Goal: Navigation & Orientation: Find specific page/section

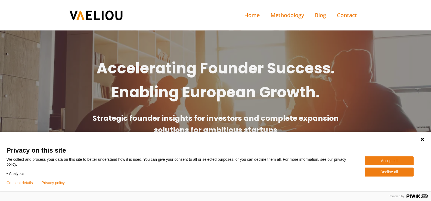
click at [397, 160] on button "Accept all" at bounding box center [389, 160] width 49 height 9
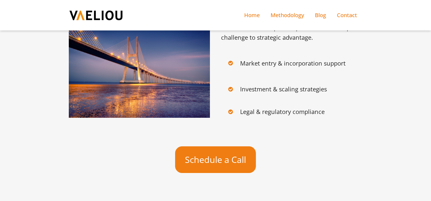
scroll to position [1881, 0]
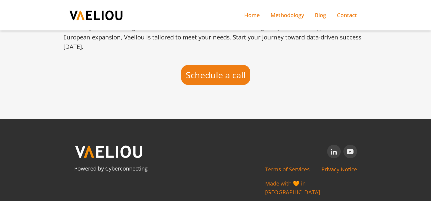
click at [347, 148] on icon "Visit our YouTube channel" at bounding box center [350, 151] width 7 height 7
click at [338, 165] on link "Privacy Notice" at bounding box center [339, 169] width 36 height 9
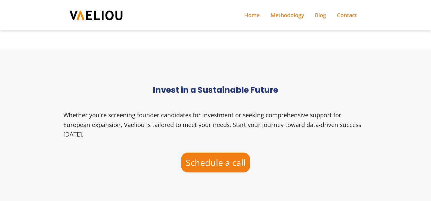
scroll to position [1881, 0]
